Goal: Information Seeking & Learning: Learn about a topic

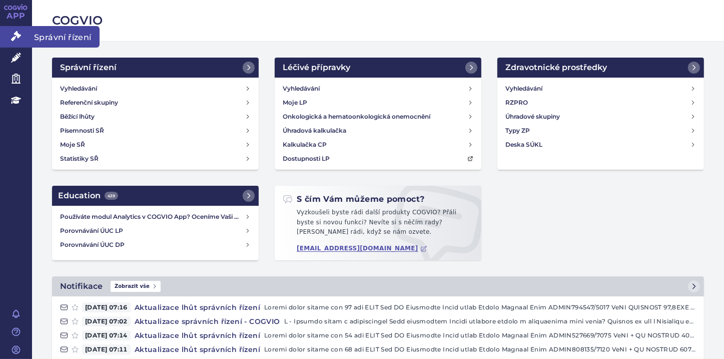
click at [16, 36] on icon at bounding box center [16, 36] width 10 height 10
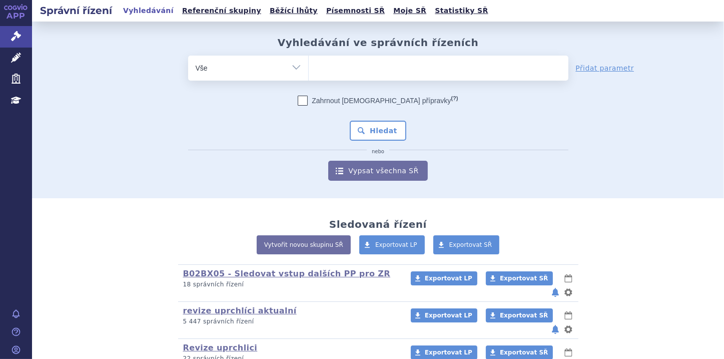
click at [339, 68] on ul at bounding box center [439, 66] width 260 height 21
click at [309, 68] on select at bounding box center [308, 67] width 1 height 25
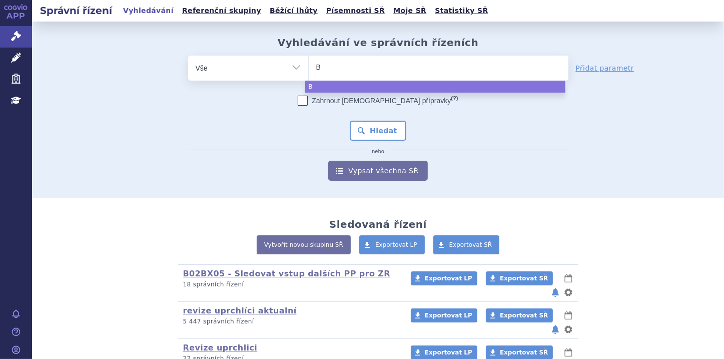
type input "Ba"
type input "Bav"
type input "Bave"
type input "Baven"
type input "Bavenci"
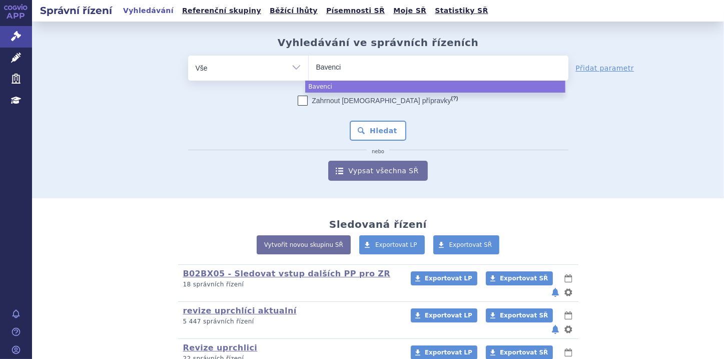
type input "Bavencio"
select select "Bavencio"
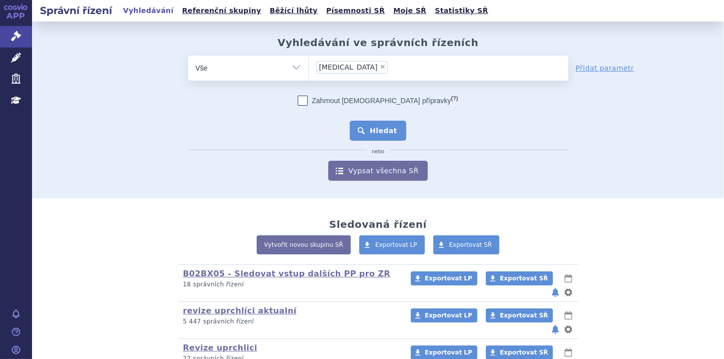
click at [375, 126] on button "Hledat" at bounding box center [378, 131] width 57 height 20
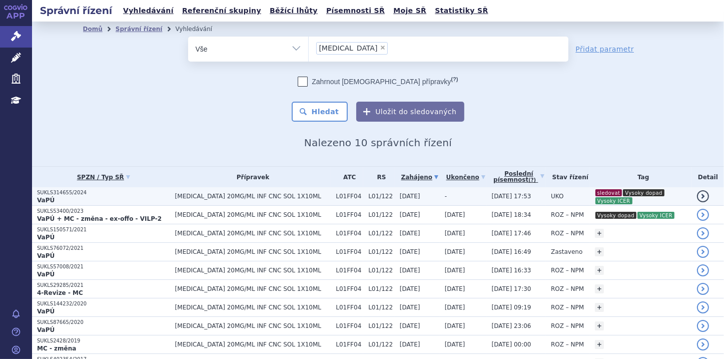
click at [109, 192] on p "SUKLS314655/2024" at bounding box center [103, 192] width 133 height 7
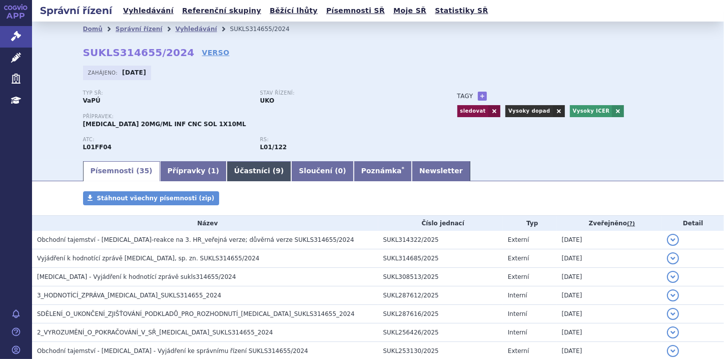
click at [232, 170] on link "Účastníci ( 9 )" at bounding box center [259, 171] width 65 height 20
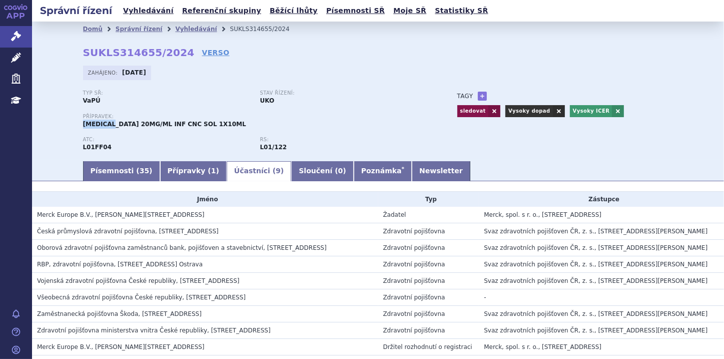
drag, startPoint x: 81, startPoint y: 124, endPoint x: 110, endPoint y: 124, distance: 29.0
click at [110, 124] on span "BAVENCIO 20MG/ML INF CNC SOL 1X10ML" at bounding box center [164, 124] width 163 height 7
copy span "[MEDICAL_DATA]"
drag, startPoint x: 80, startPoint y: 53, endPoint x: 171, endPoint y: 56, distance: 91.1
click at [171, 56] on strong "SUKLS314655/2024" at bounding box center [139, 53] width 112 height 12
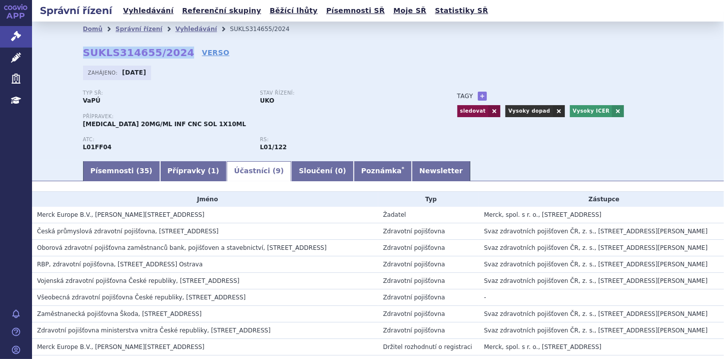
copy strong "SUKLS314655/2024"
click at [112, 167] on link "Písemnosti ( 35 )" at bounding box center [121, 171] width 77 height 20
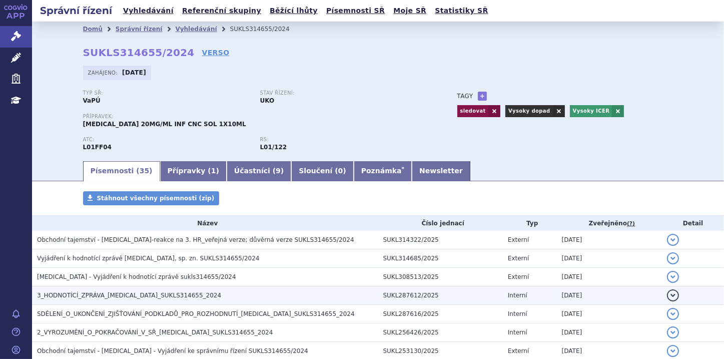
click at [198, 296] on h3 "3_HODNOTÍCÍ_ZPRÁVA_BAVENCIO_SUKLS314655_2024" at bounding box center [207, 295] width 341 height 10
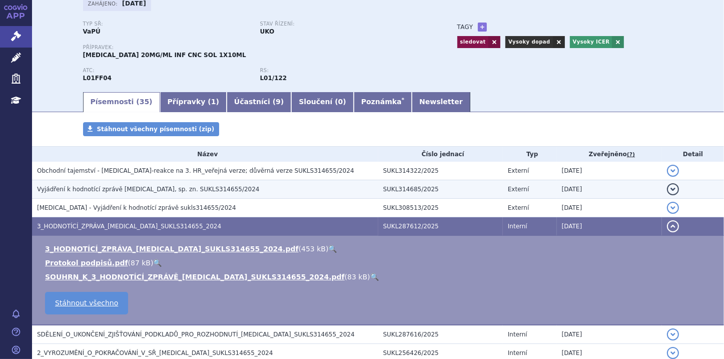
scroll to position [80, 0]
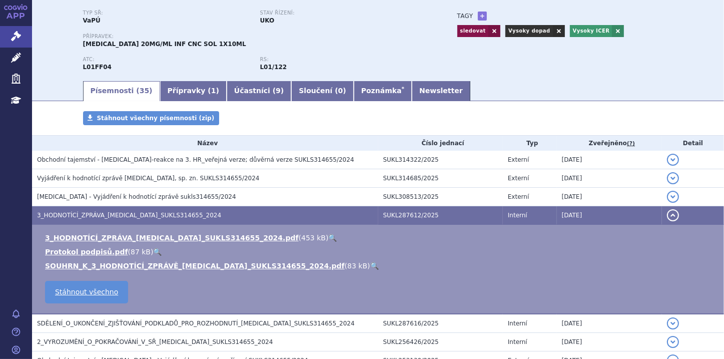
click at [370, 266] on link "🔍" at bounding box center [374, 266] width 9 height 8
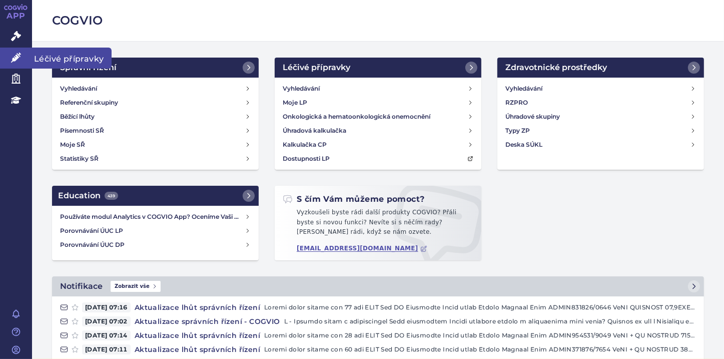
click at [12, 53] on icon at bounding box center [16, 58] width 10 height 10
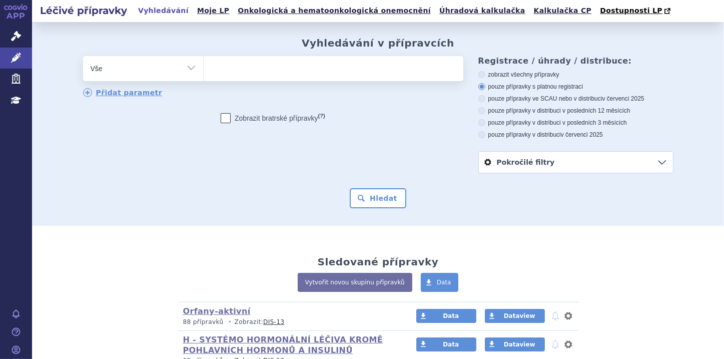
click at [239, 68] on ul at bounding box center [334, 66] width 260 height 21
click at [204, 68] on select at bounding box center [203, 68] width 1 height 25
paste input "[MEDICAL_DATA]"
type input "[MEDICAL_DATA]"
select select "[MEDICAL_DATA]"
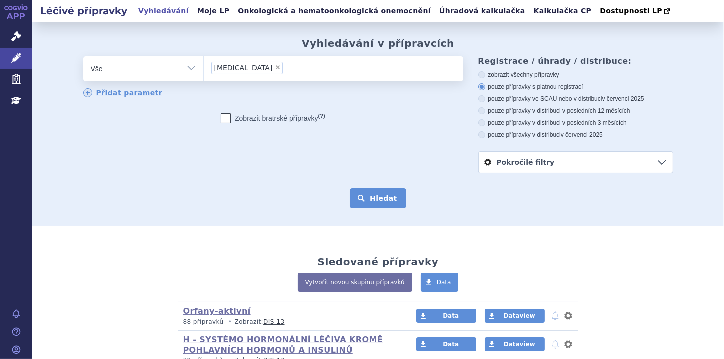
click at [381, 199] on button "Hledat" at bounding box center [378, 198] width 57 height 20
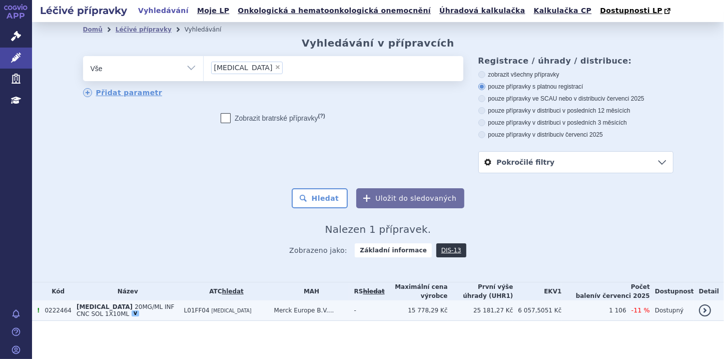
click at [72, 316] on td "[MEDICAL_DATA] 20MG/ML INF CNC SOL 1X10ML V" at bounding box center [126, 310] width 108 height 21
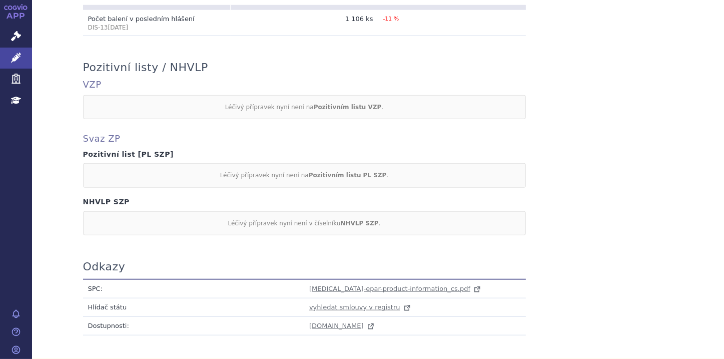
scroll to position [840, 0]
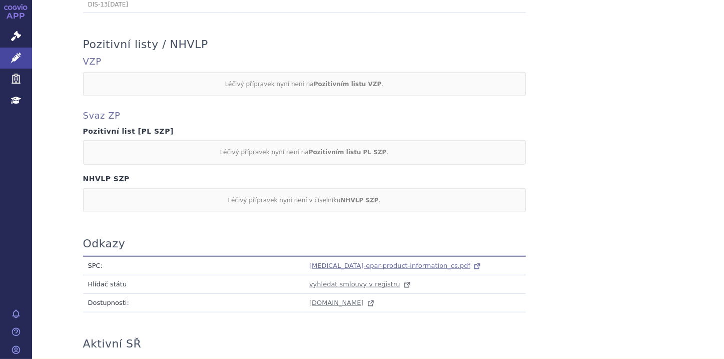
click at [333, 262] on span "[MEDICAL_DATA]-epar-product-information_cs.pdf" at bounding box center [389, 266] width 161 height 8
